Goal: Information Seeking & Learning: Compare options

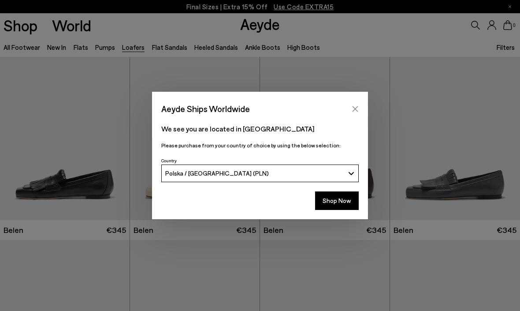
click at [353, 110] on icon "Close" at bounding box center [355, 108] width 7 height 7
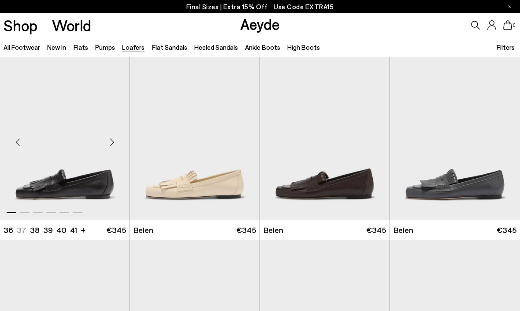
click at [52, 184] on img "1 / 6" at bounding box center [65, 138] width 130 height 163
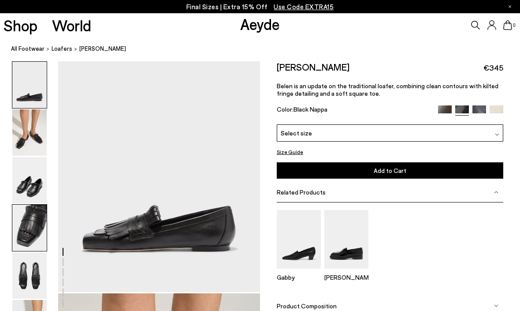
click at [28, 236] on img at bounding box center [29, 228] width 34 height 46
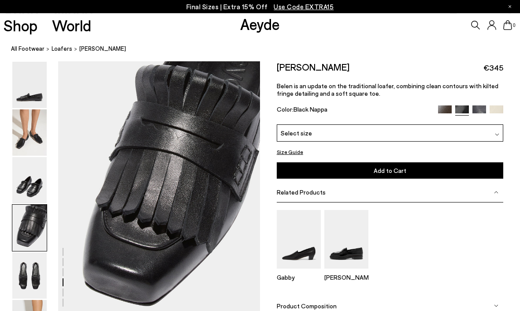
scroll to position [812, 0]
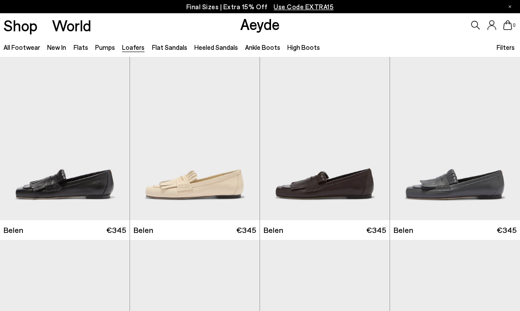
scroll to position [51, 0]
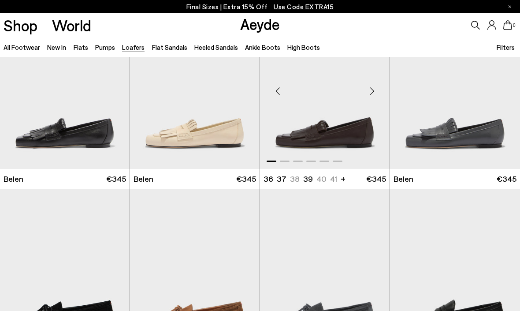
click at [316, 143] on img "1 / 6" at bounding box center [325, 87] width 130 height 163
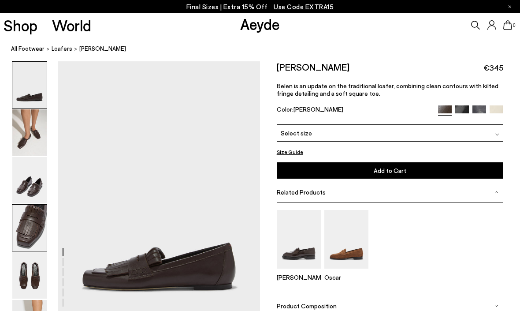
click at [32, 226] on img at bounding box center [29, 228] width 34 height 46
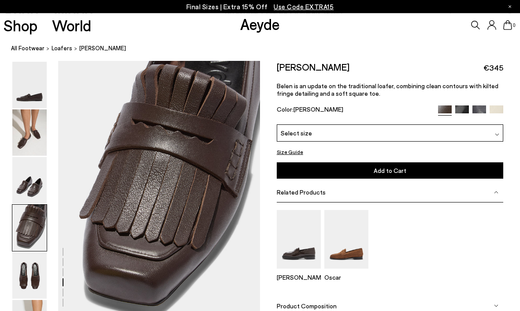
scroll to position [812, 0]
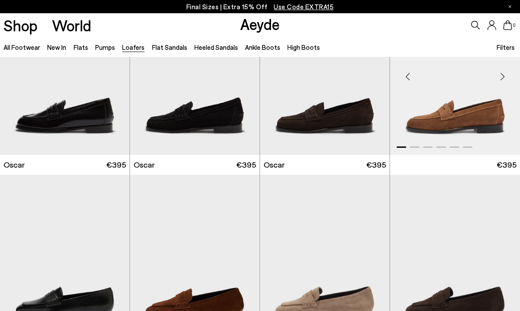
scroll to position [1354, 0]
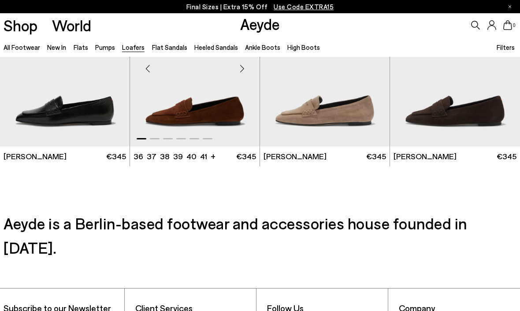
click at [196, 112] on img "1 / 6" at bounding box center [195, 65] width 130 height 163
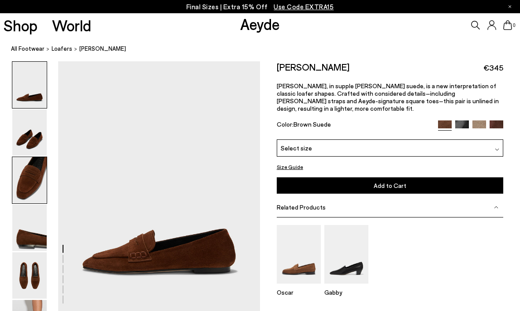
click at [20, 187] on img at bounding box center [29, 180] width 34 height 46
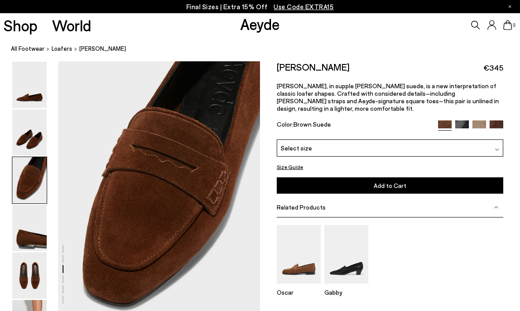
scroll to position [522, 0]
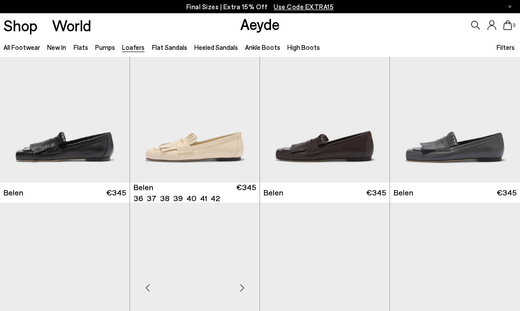
scroll to position [3, 0]
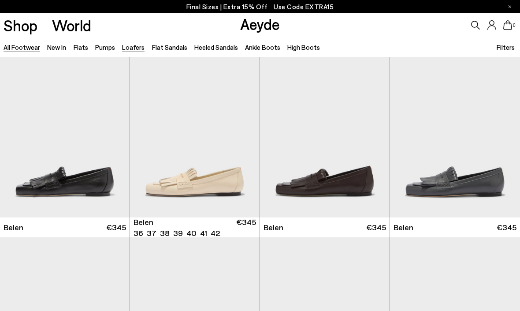
click at [26, 47] on link "All Footwear" at bounding box center [22, 47] width 37 height 8
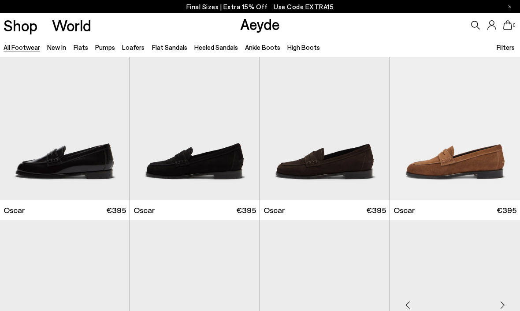
scroll to position [1174, 0]
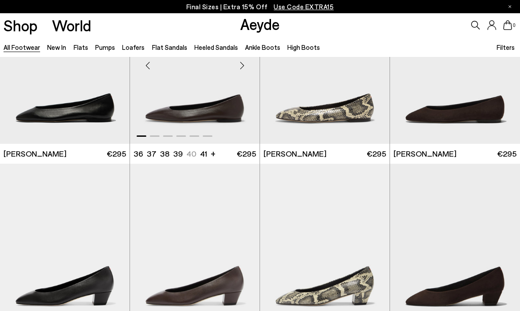
click at [197, 119] on img "1 / 6" at bounding box center [195, 62] width 130 height 163
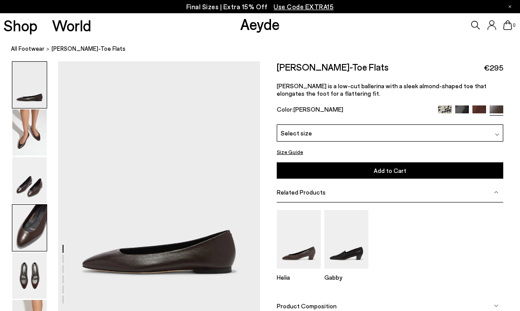
click at [34, 228] on img at bounding box center [29, 228] width 34 height 46
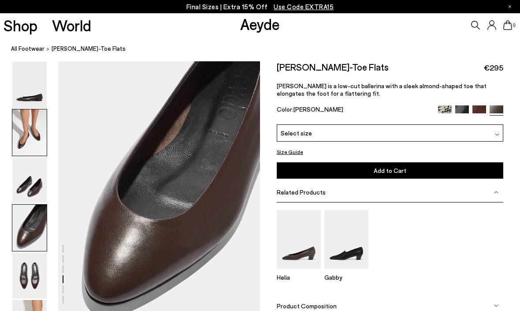
click at [30, 141] on img at bounding box center [29, 132] width 34 height 46
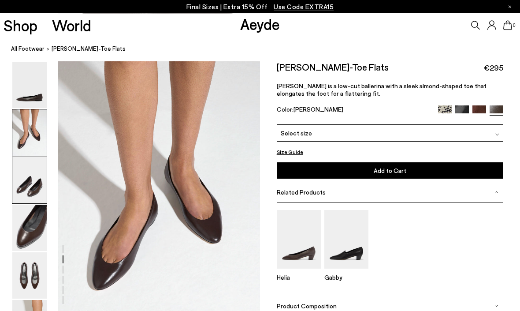
scroll to position [251, 0]
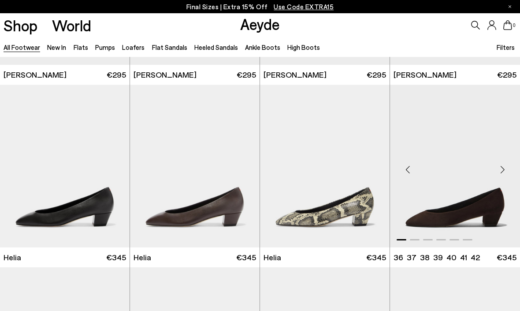
scroll to position [1176, 0]
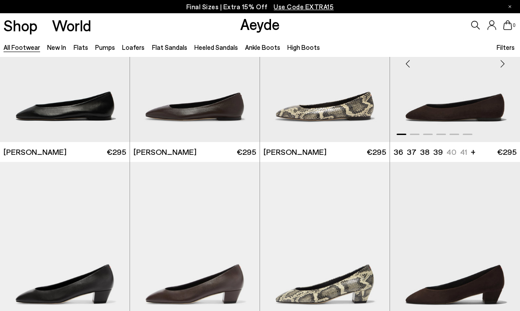
click at [455, 120] on img "1 / 6" at bounding box center [455, 60] width 130 height 163
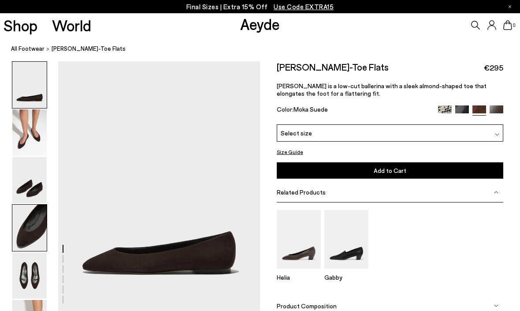
click at [30, 233] on img at bounding box center [29, 228] width 34 height 46
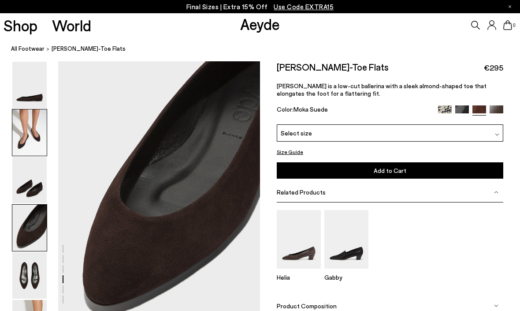
click at [36, 142] on img at bounding box center [29, 132] width 34 height 46
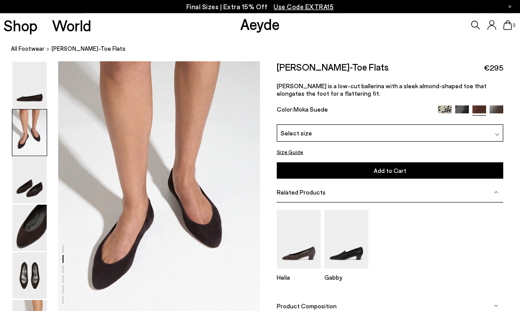
scroll to position [251, 0]
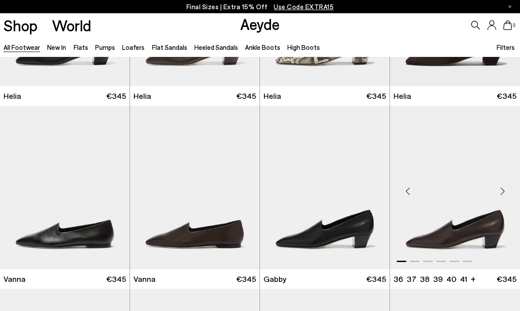
scroll to position [1496, 0]
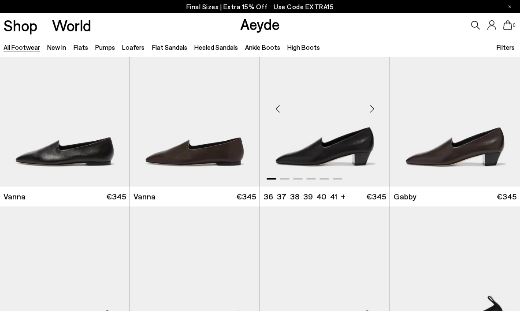
click at [334, 157] on img "1 / 6" at bounding box center [325, 104] width 130 height 163
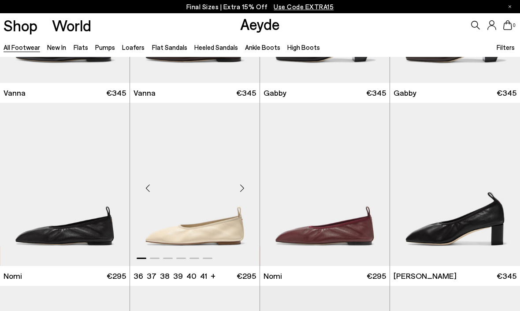
scroll to position [1610, 0]
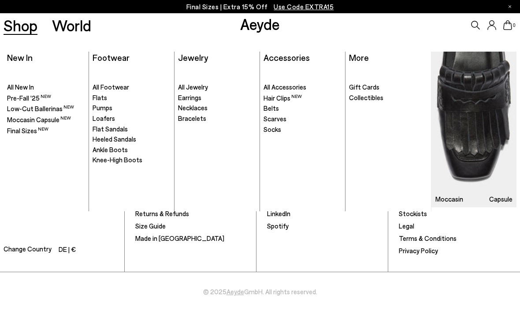
scroll to position [1101, 0]
